Goal: Transaction & Acquisition: Purchase product/service

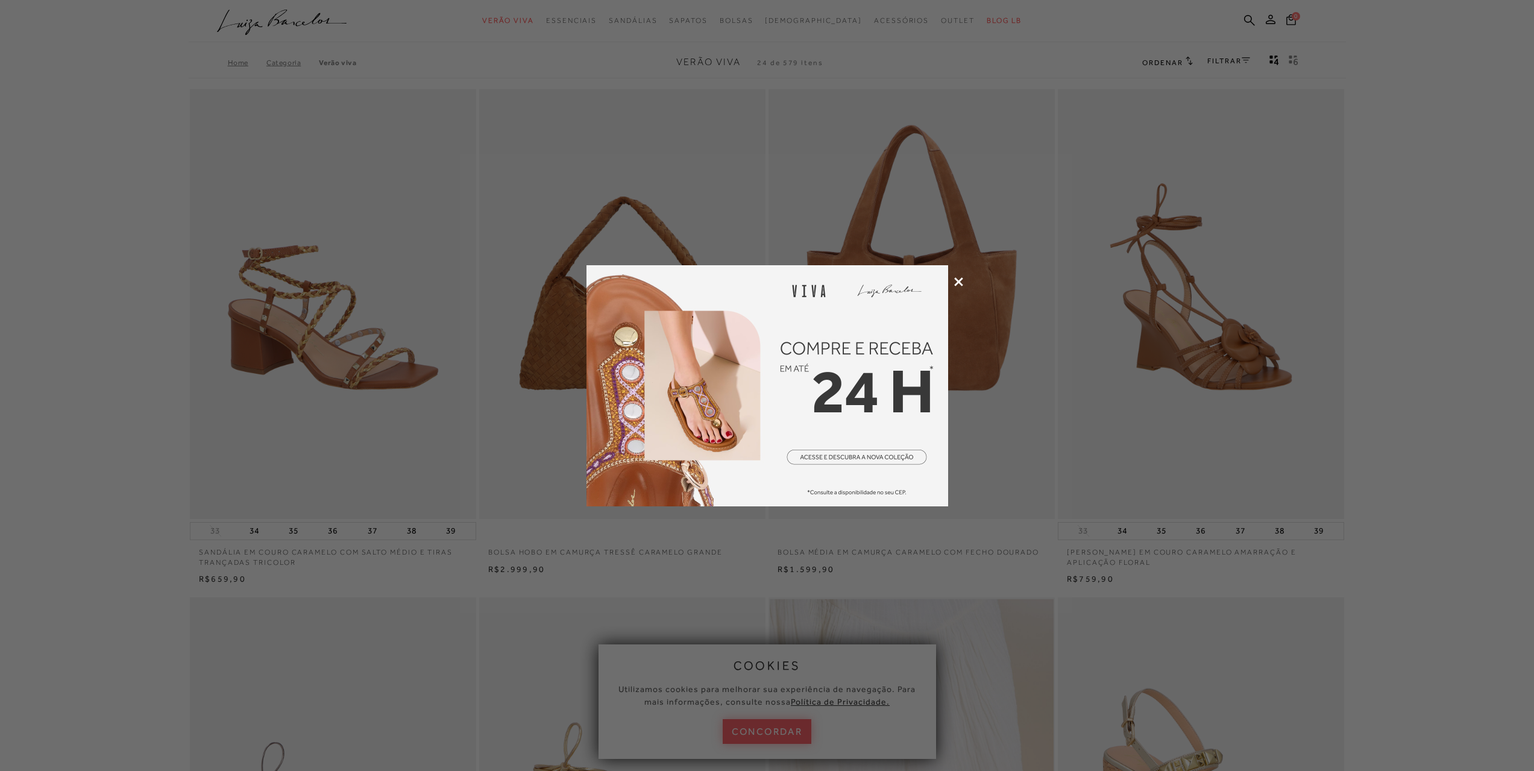
click at [1012, 441] on div at bounding box center [767, 385] width 1534 height 771
click at [956, 278] on icon at bounding box center [958, 281] width 9 height 9
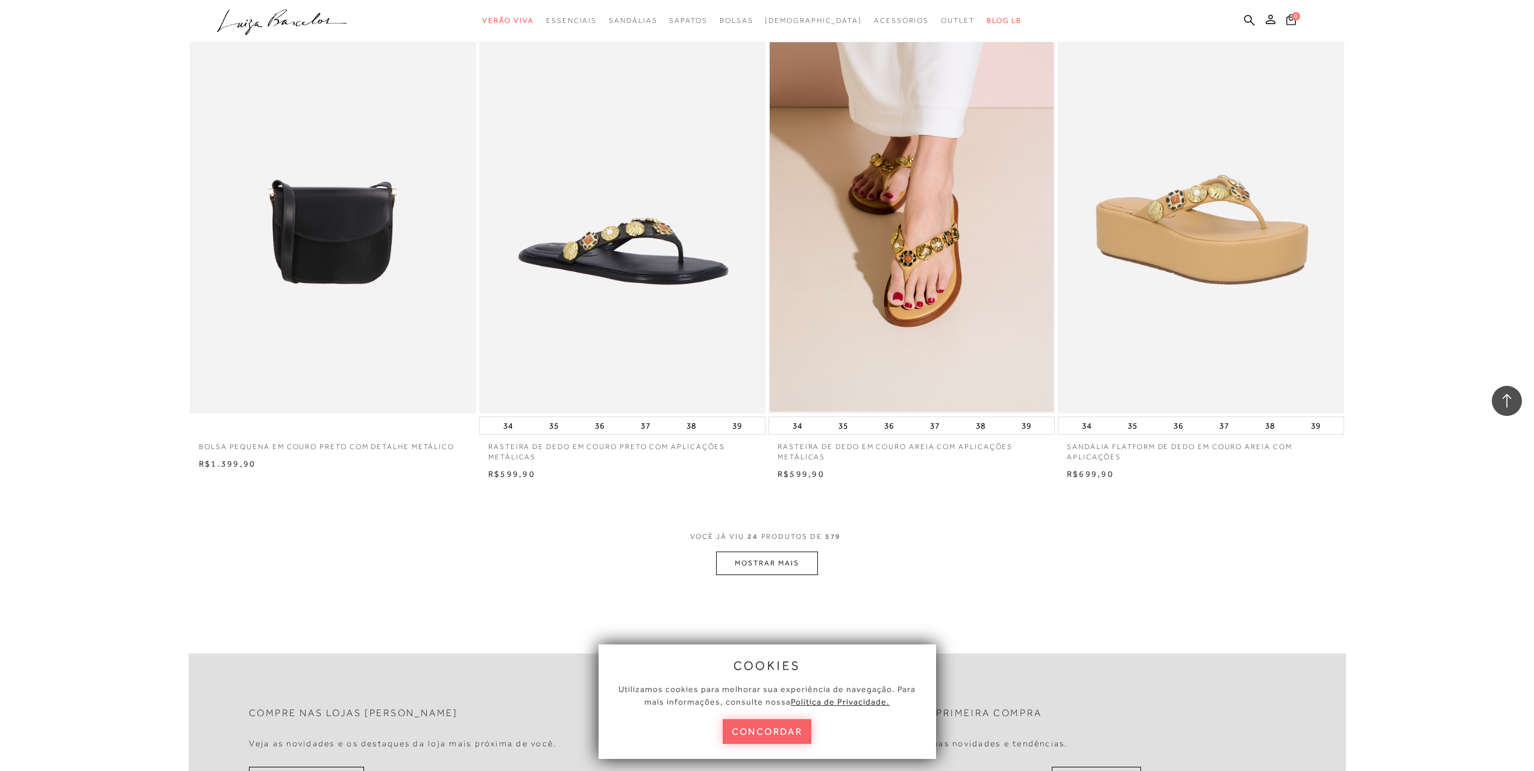
scroll to position [2893, 0]
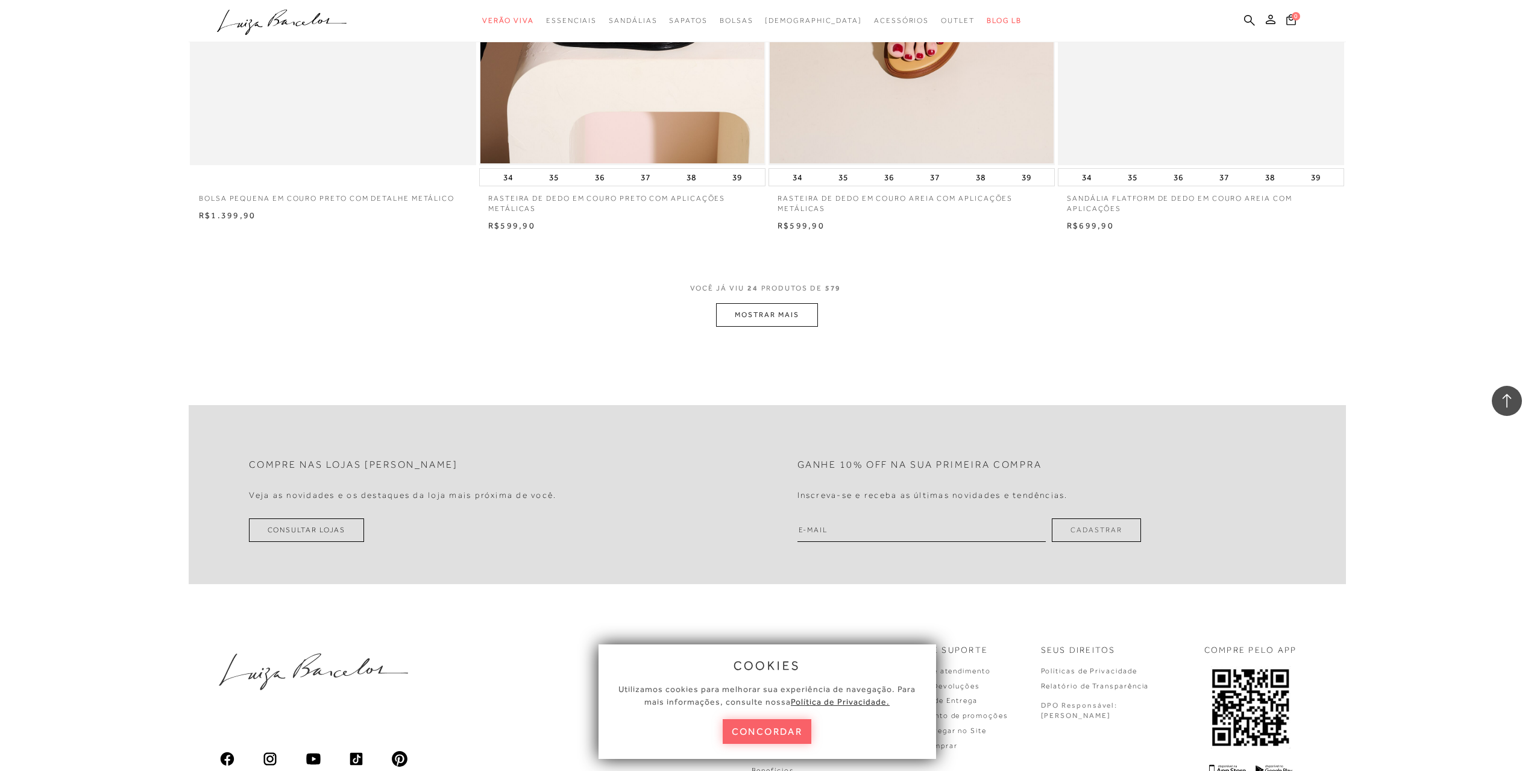
click at [780, 315] on button "MOSTRAR MAIS" at bounding box center [766, 315] width 101 height 24
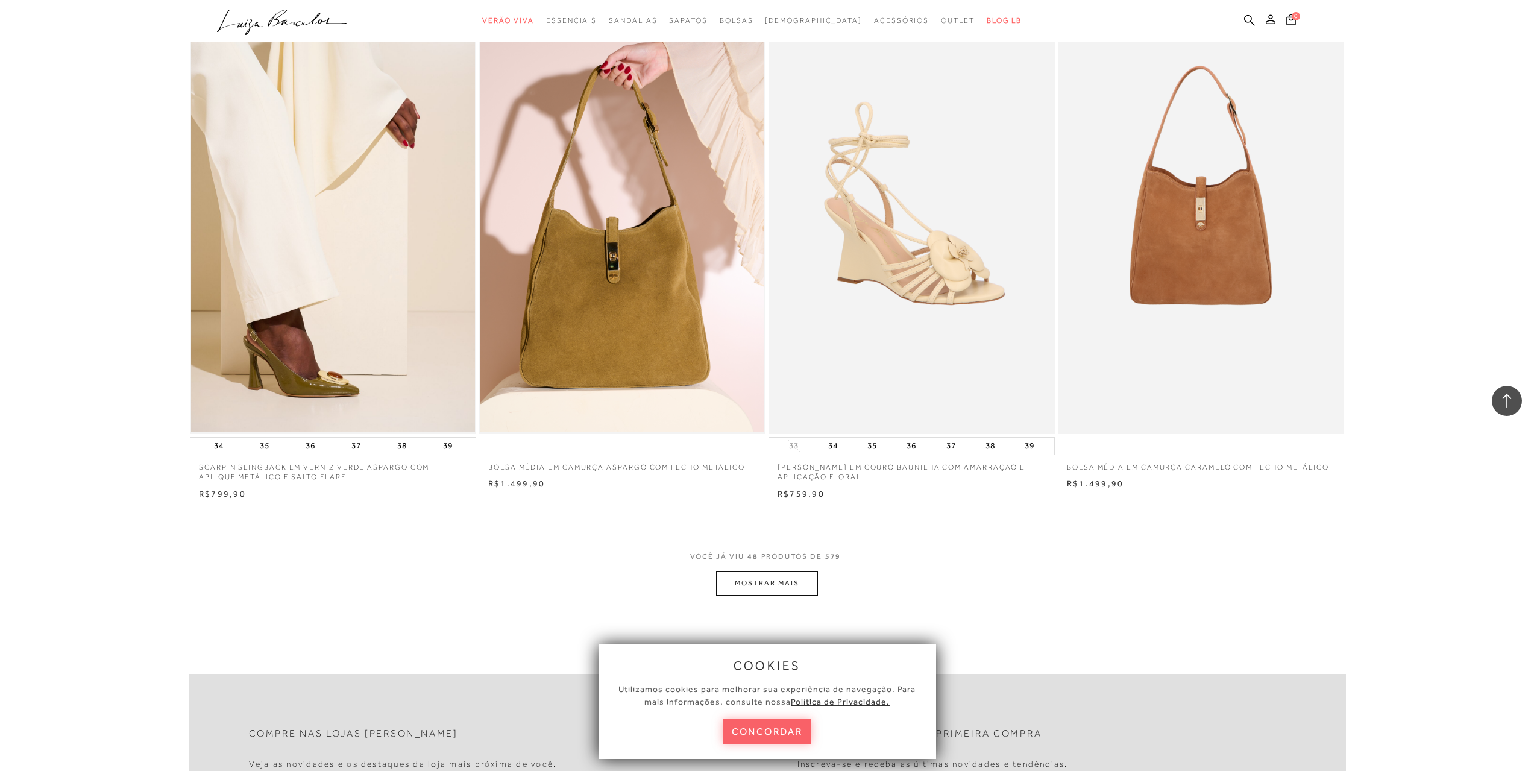
scroll to position [5665, 0]
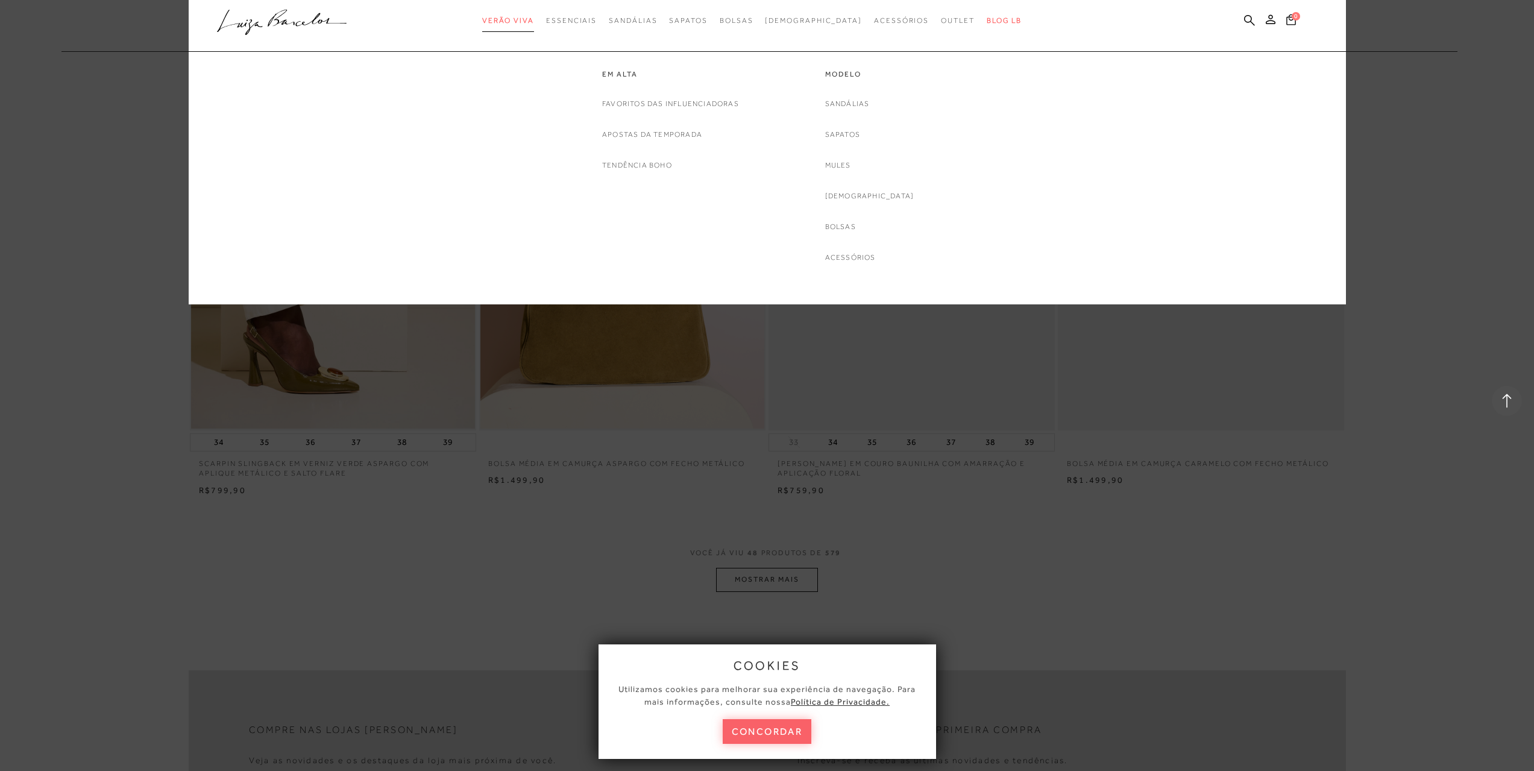
click at [534, 19] on span "Verão Viva" at bounding box center [508, 20] width 52 height 8
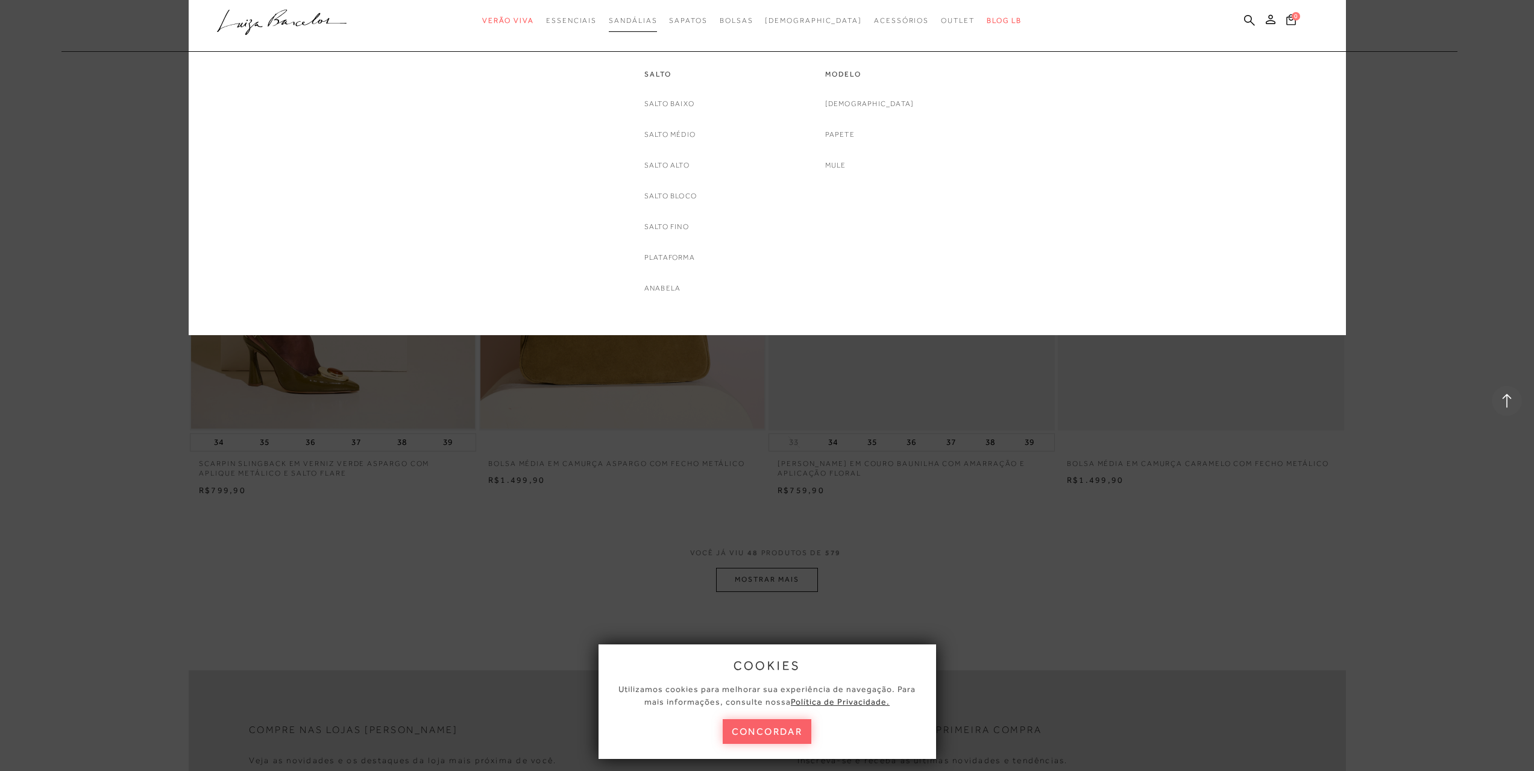
click at [657, 16] on link "Sandálias" at bounding box center [633, 21] width 48 height 22
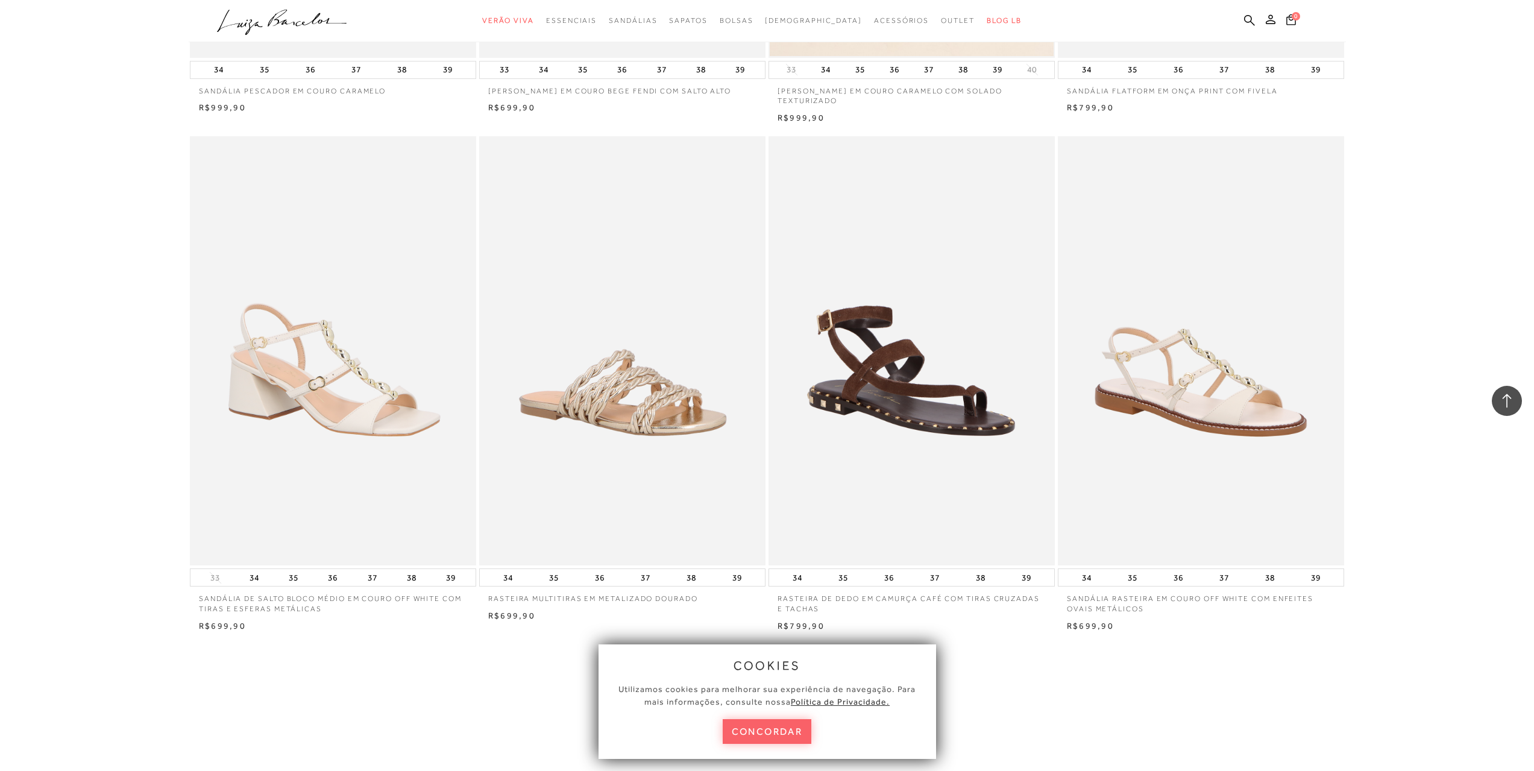
scroll to position [2652, 0]
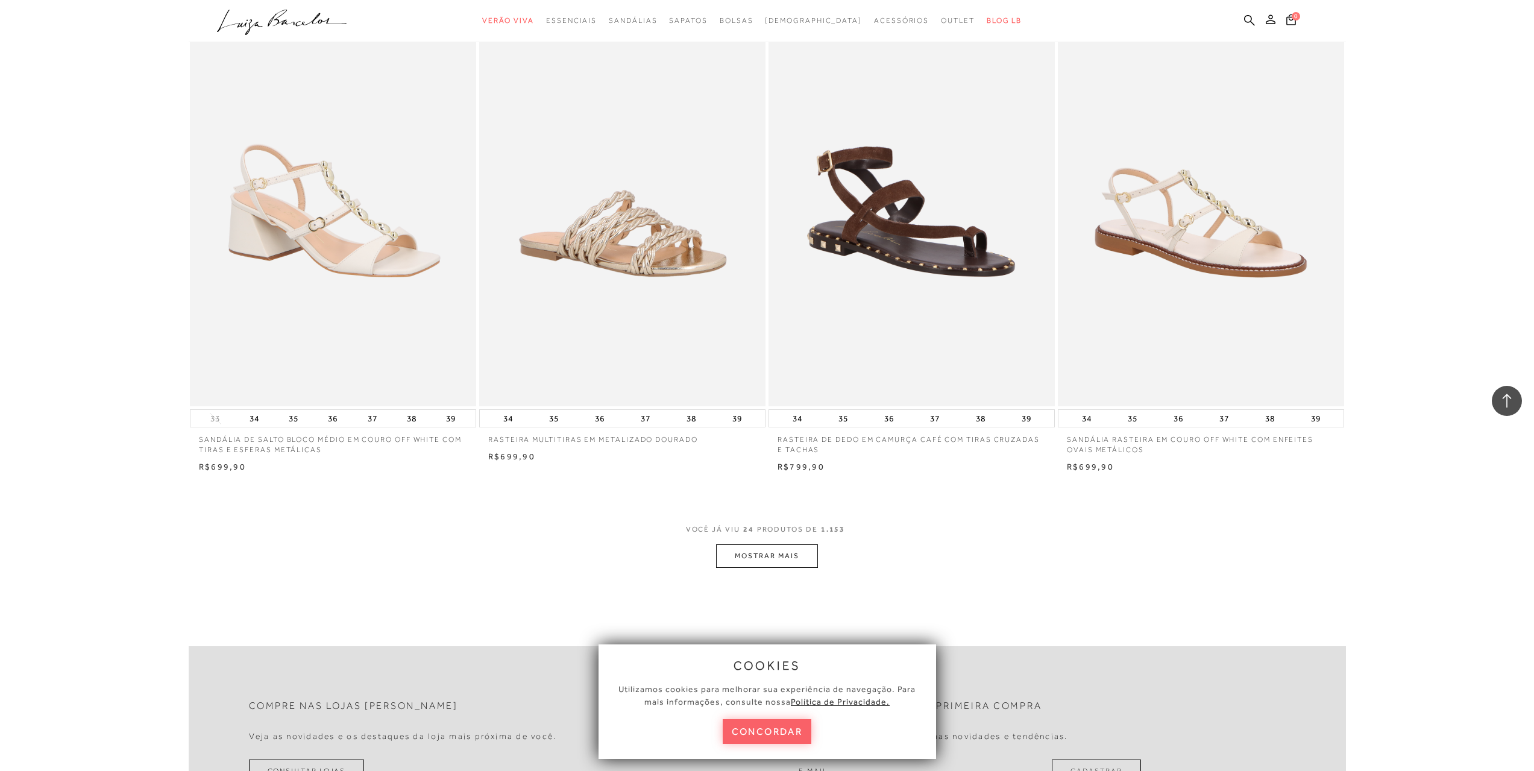
click at [788, 550] on button "MOSTRAR MAIS" at bounding box center [766, 556] width 101 height 24
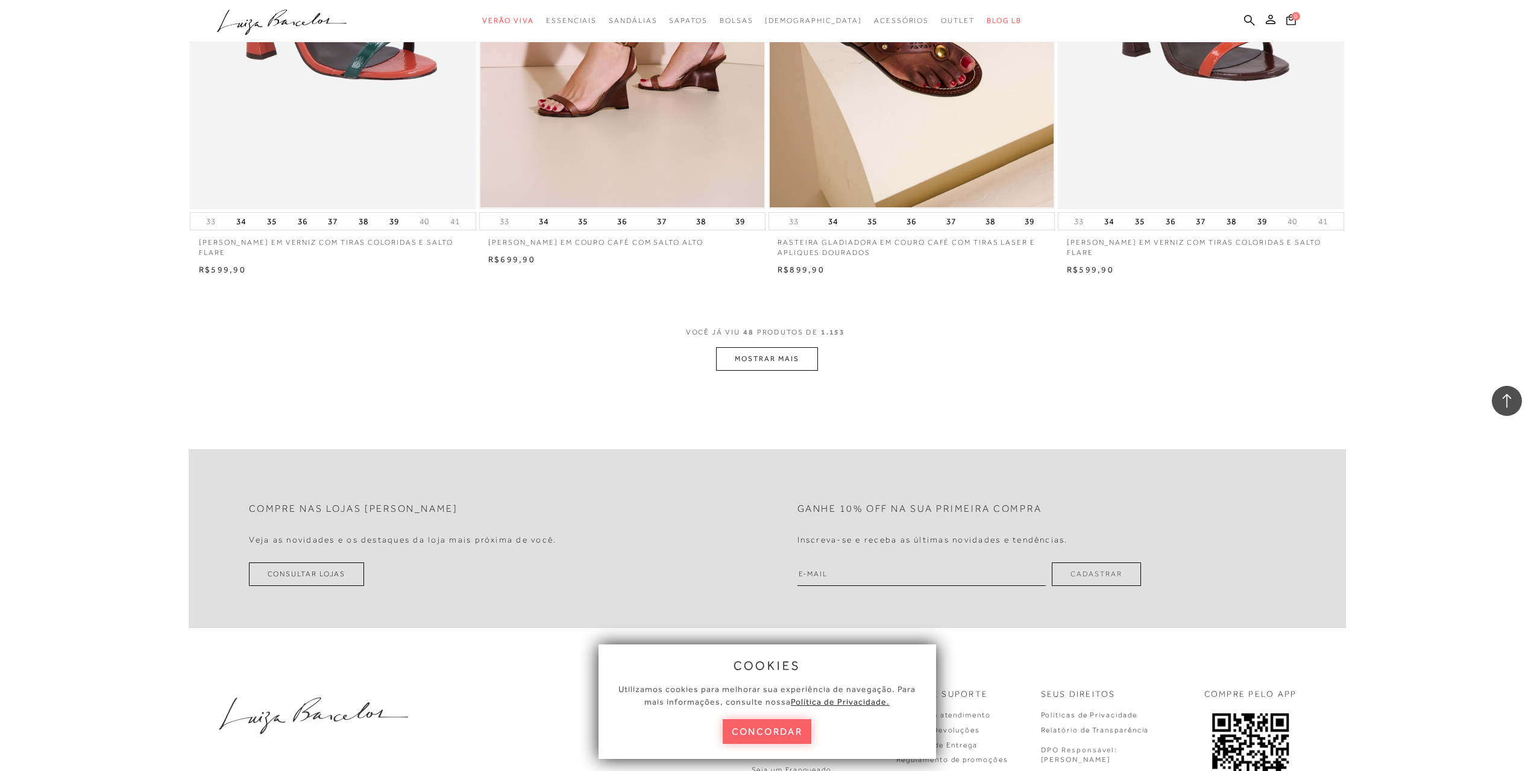
scroll to position [5906, 0]
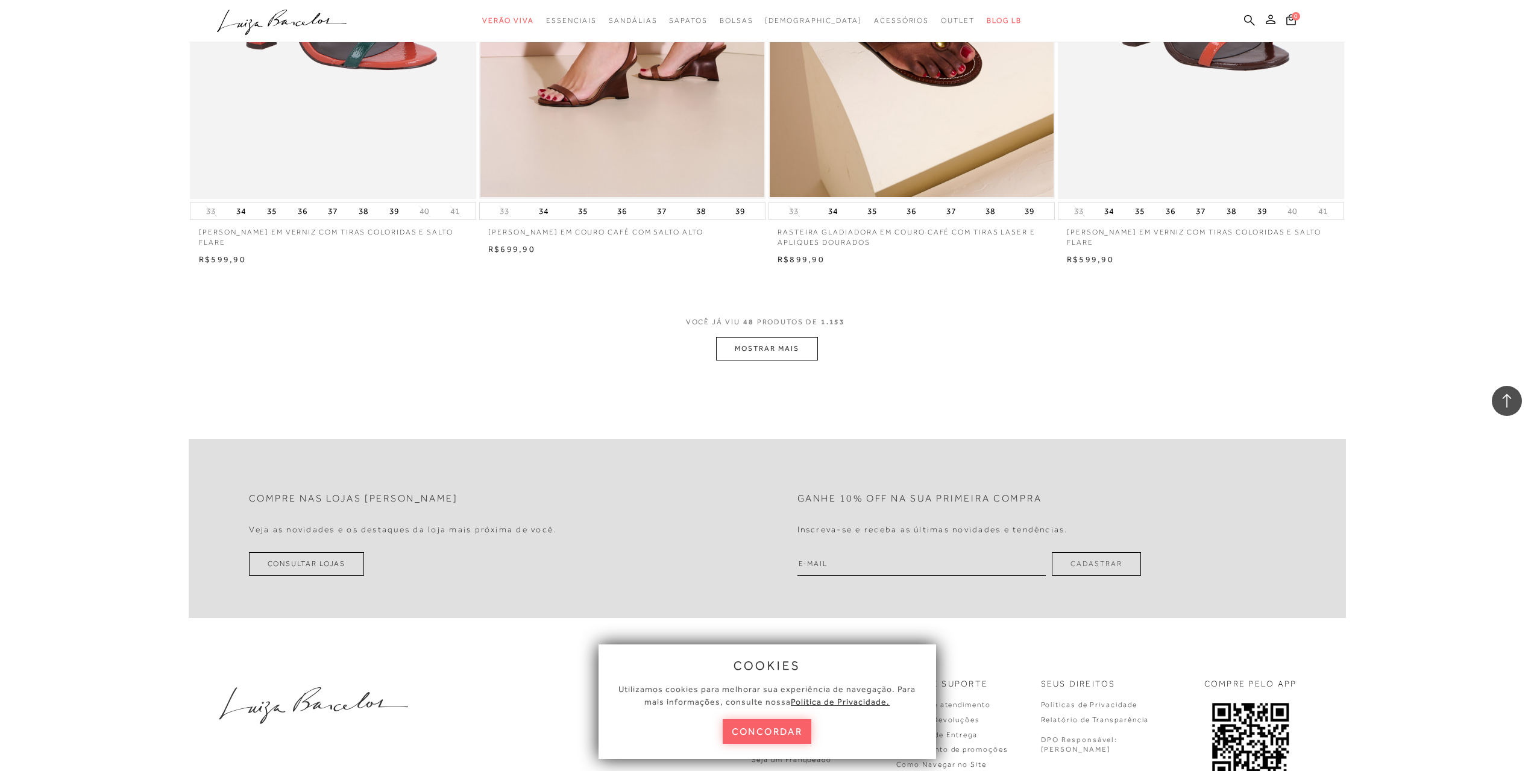
click at [742, 342] on button "MOSTRAR MAIS" at bounding box center [766, 349] width 101 height 24
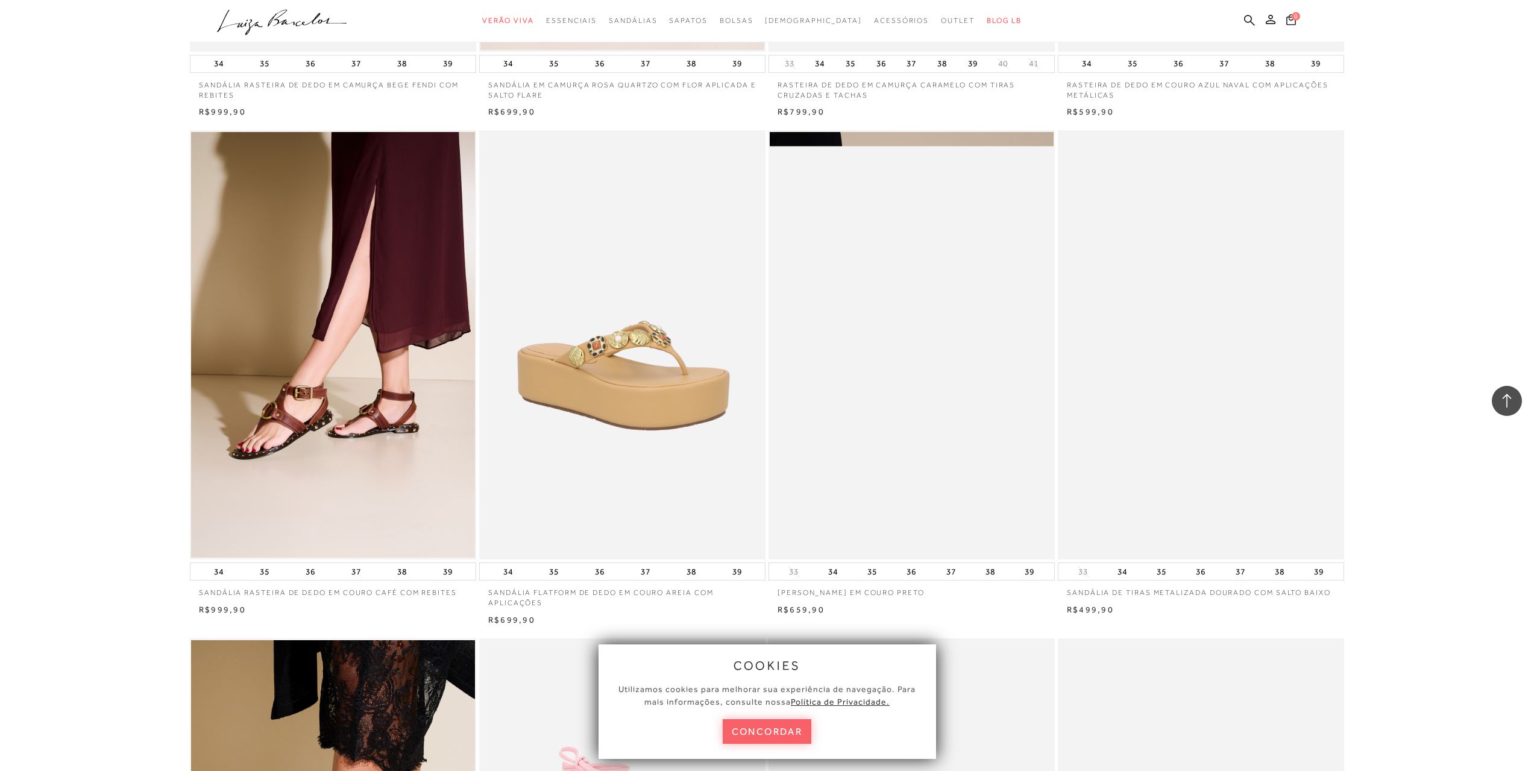
scroll to position [7112, 0]
